Goal: Book appointment/travel/reservation

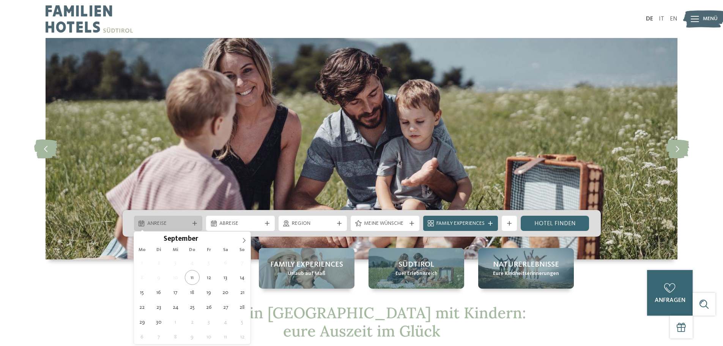
click at [182, 222] on span "Anreise" at bounding box center [168, 224] width 42 height 8
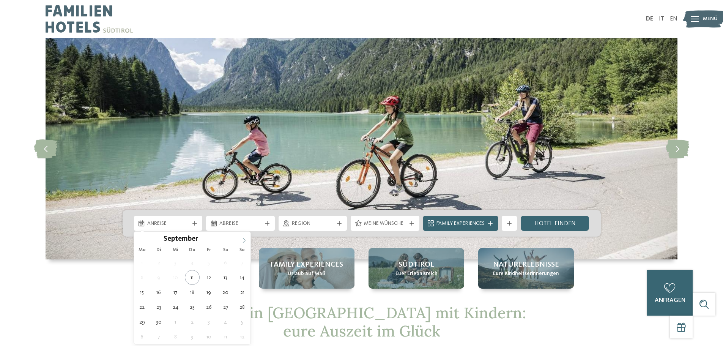
click at [246, 240] on icon at bounding box center [243, 240] width 5 height 5
click at [246, 239] on icon at bounding box center [243, 240] width 5 height 5
type input "****"
click at [246, 239] on icon at bounding box center [243, 240] width 5 height 5
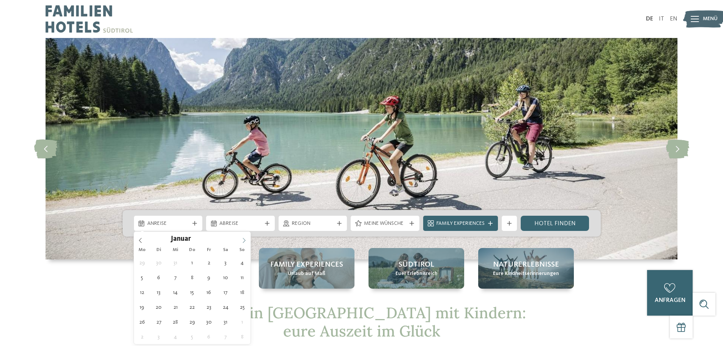
click at [246, 239] on icon at bounding box center [243, 240] width 5 height 5
click at [247, 239] on span at bounding box center [244, 238] width 13 height 13
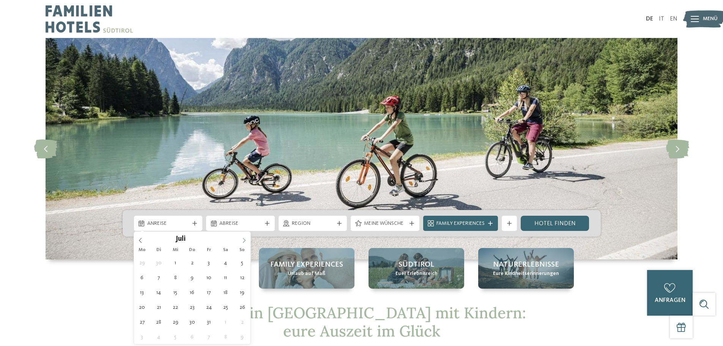
click at [247, 239] on span at bounding box center [244, 238] width 13 height 13
type div "[DATE]"
type input "****"
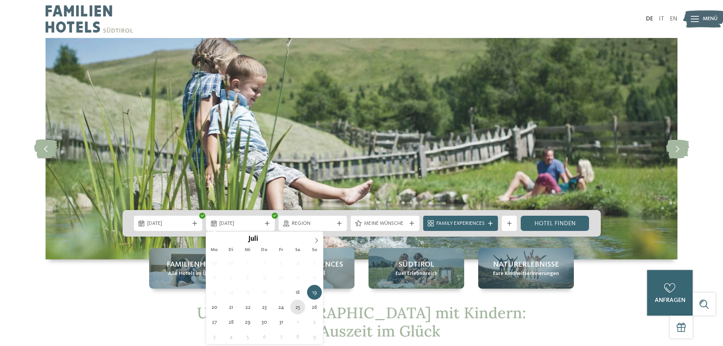
type div "[DATE]"
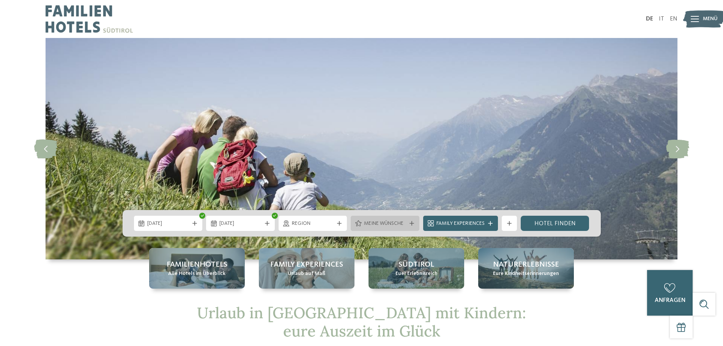
click at [407, 222] on div "Meine Wünsche" at bounding box center [385, 223] width 69 height 15
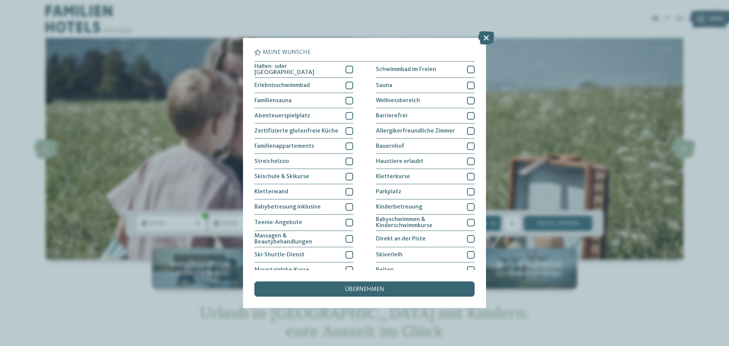
click at [487, 36] on icon at bounding box center [486, 37] width 16 height 13
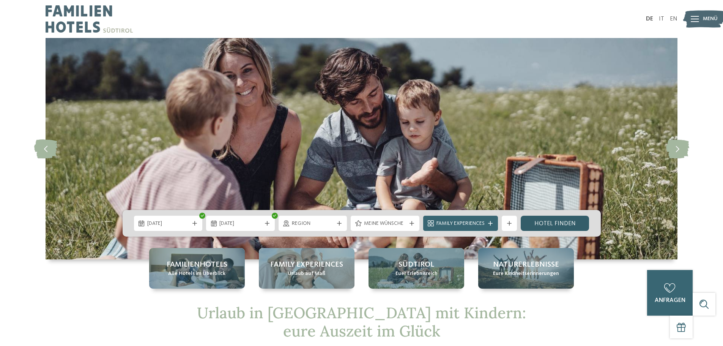
click at [559, 223] on link "Hotel finden" at bounding box center [555, 223] width 69 height 15
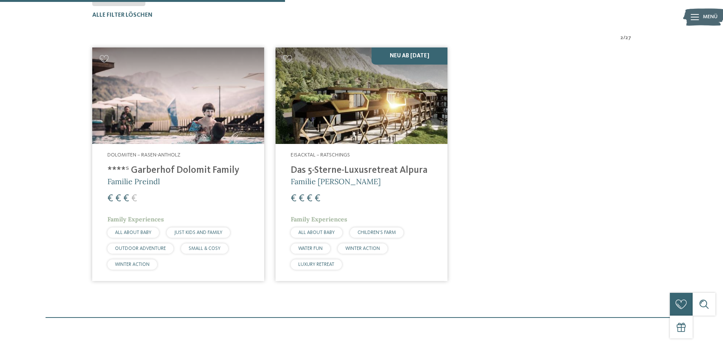
click at [161, 169] on h4 "****ˢ Garberhof Dolomit Family" at bounding box center [178, 170] width 142 height 11
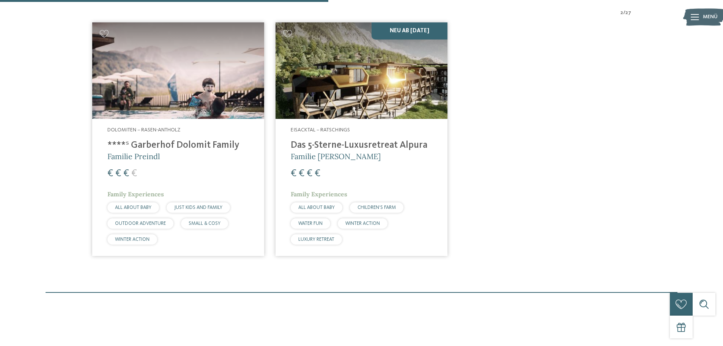
scroll to position [287, 0]
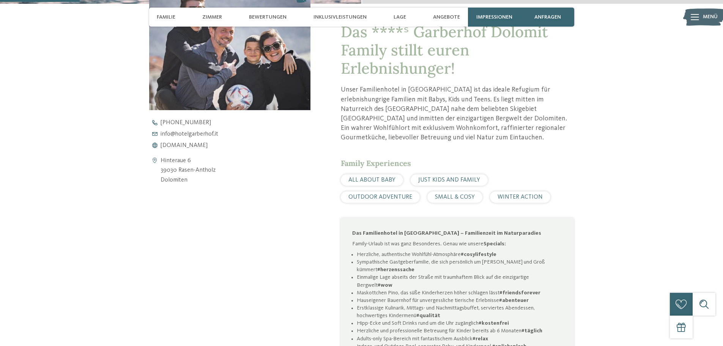
scroll to position [380, 0]
